Goal: Navigation & Orientation: Find specific page/section

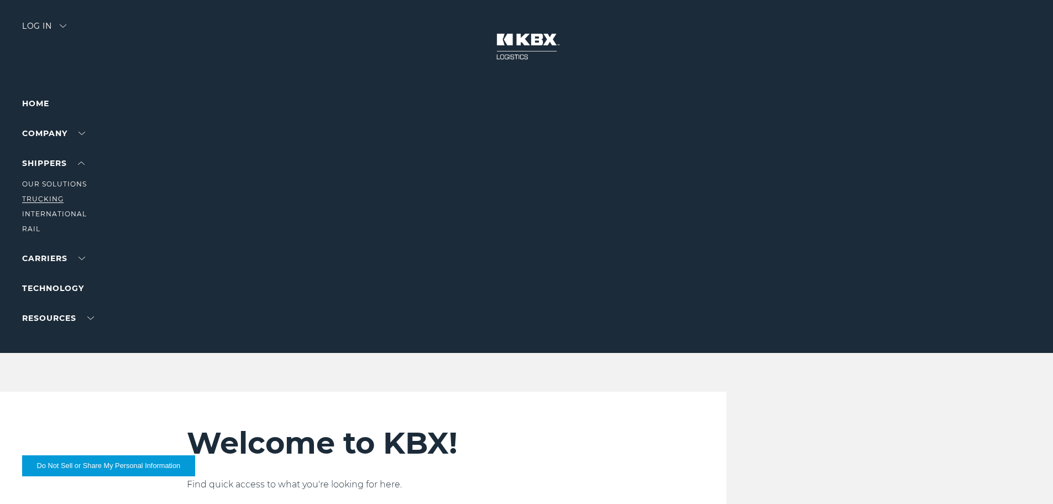
click at [39, 199] on link "Trucking" at bounding box center [42, 199] width 41 height 8
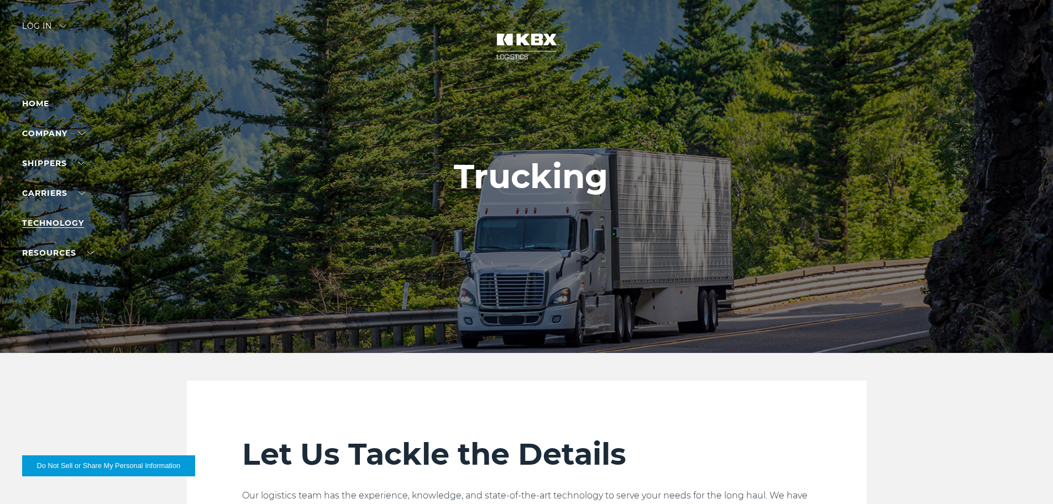
click at [58, 219] on link "Technology" at bounding box center [53, 223] width 62 height 10
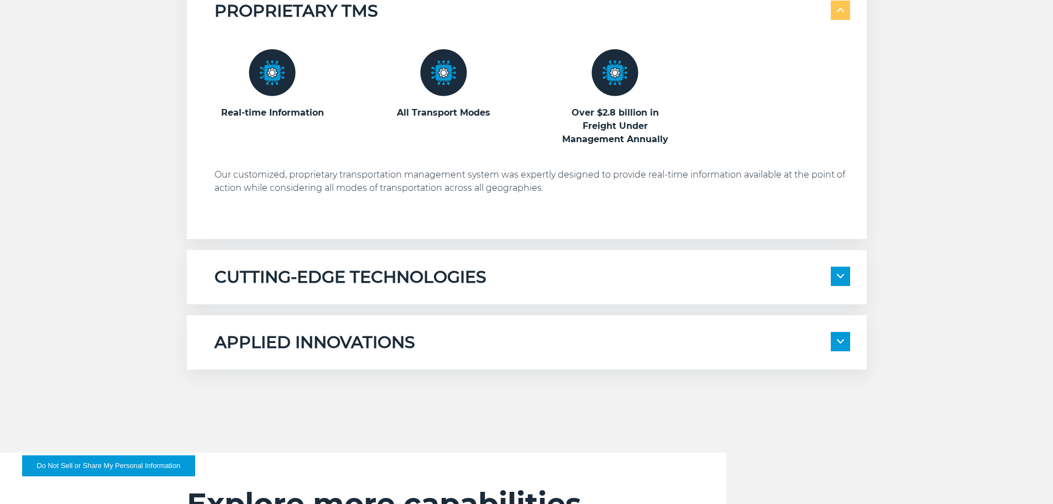
scroll to position [651, 0]
click at [271, 77] on img at bounding box center [272, 72] width 47 height 47
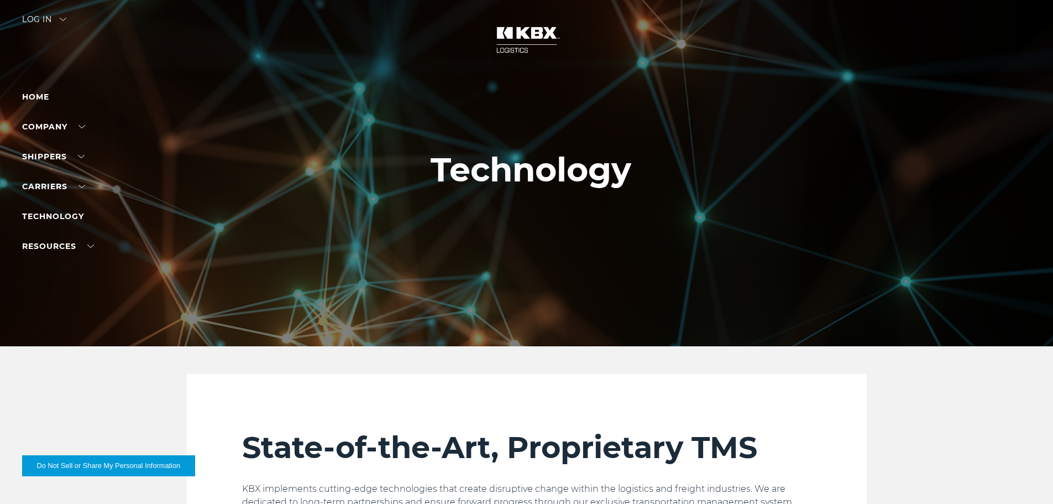
scroll to position [0, 0]
